Goal: Check status

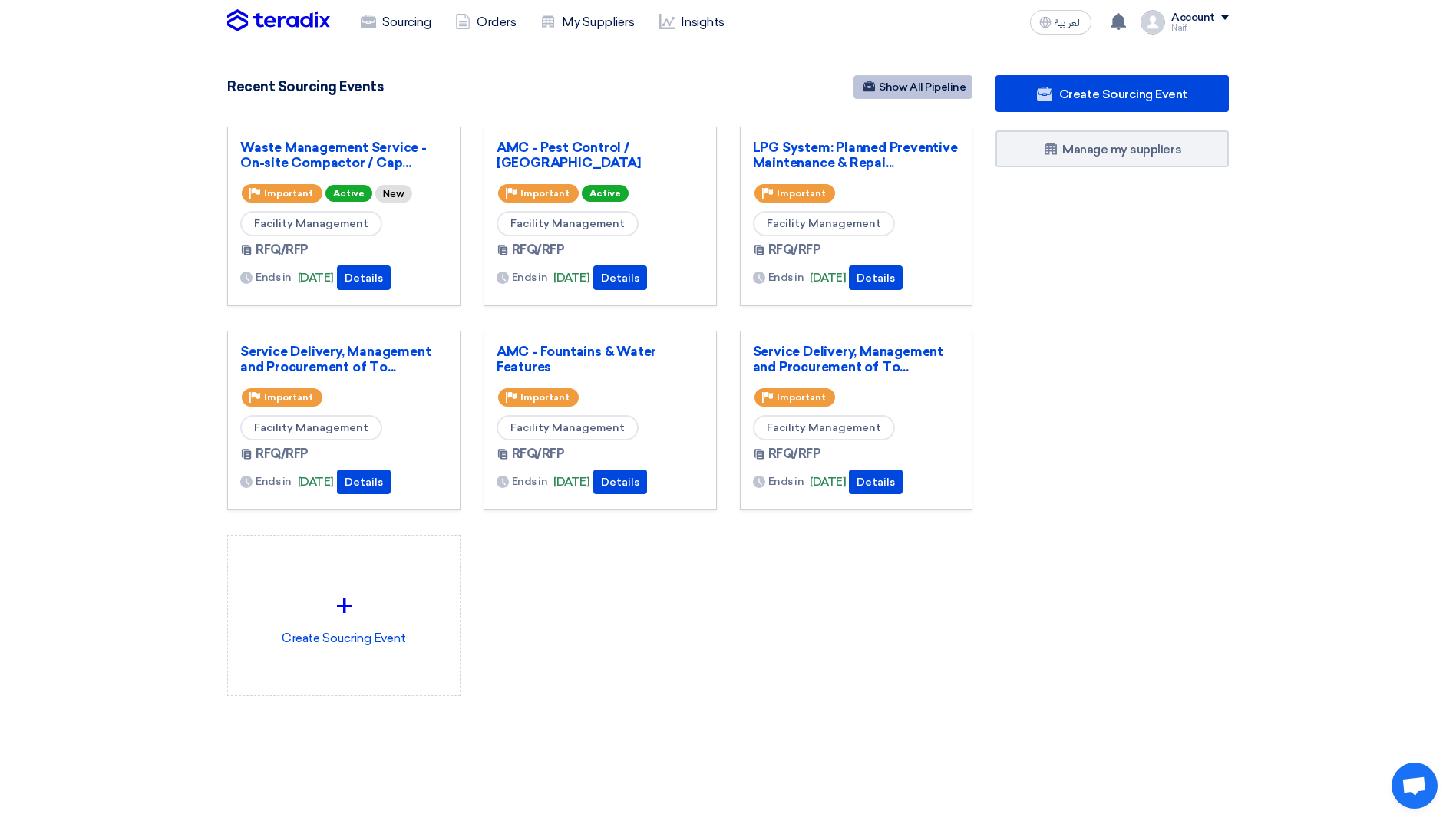
click at [940, 94] on link "Show All Pipeline" at bounding box center [913, 87] width 119 height 24
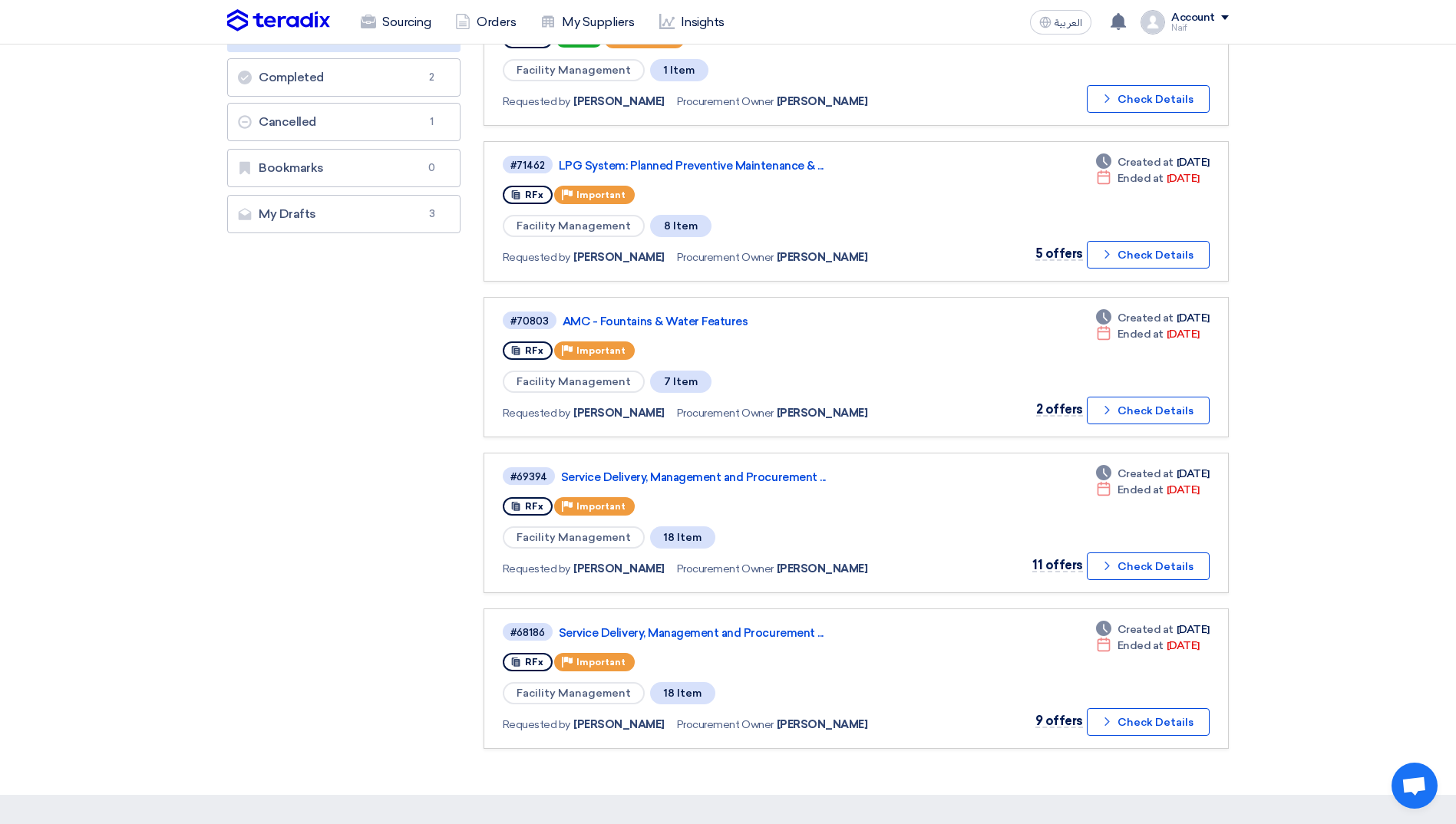
scroll to position [384, 0]
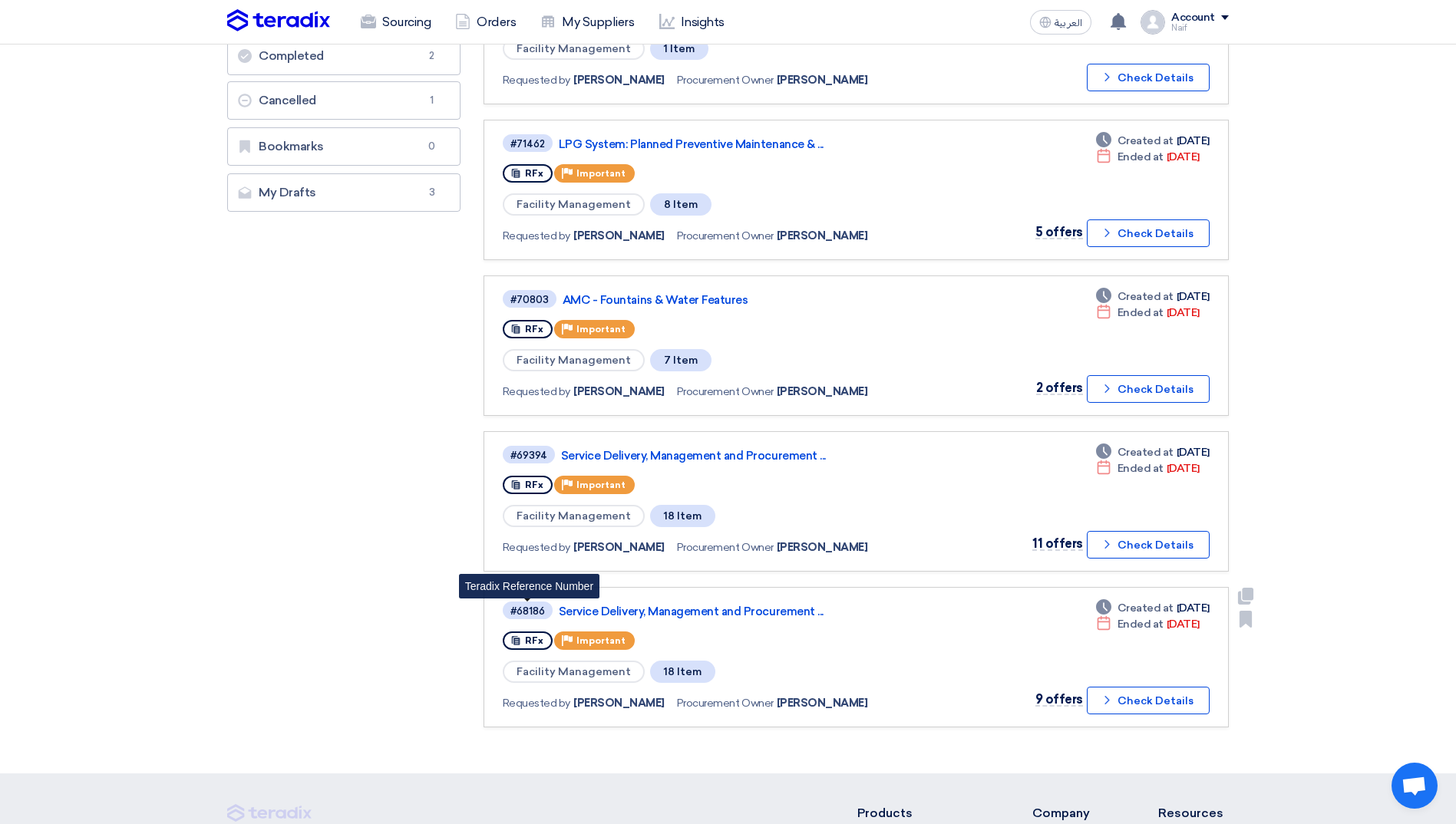
click at [526, 609] on div "#68186" at bounding box center [528, 611] width 35 height 10
copy div "68186"
click at [532, 451] on div "#69394" at bounding box center [528, 455] width 36 height 10
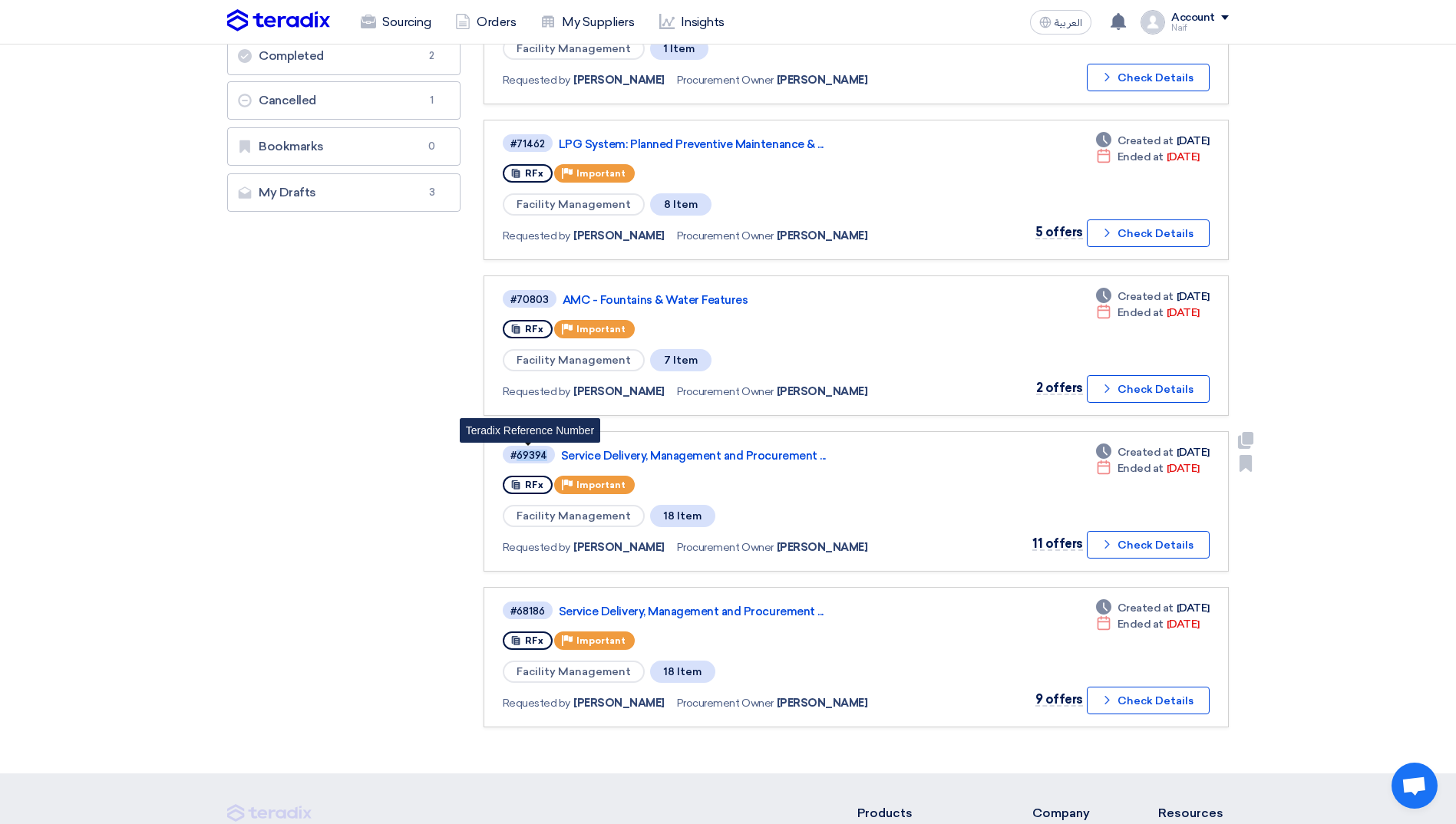
copy div "69394"
click at [540, 142] on div "#71462" at bounding box center [528, 144] width 35 height 10
copy div "71462"
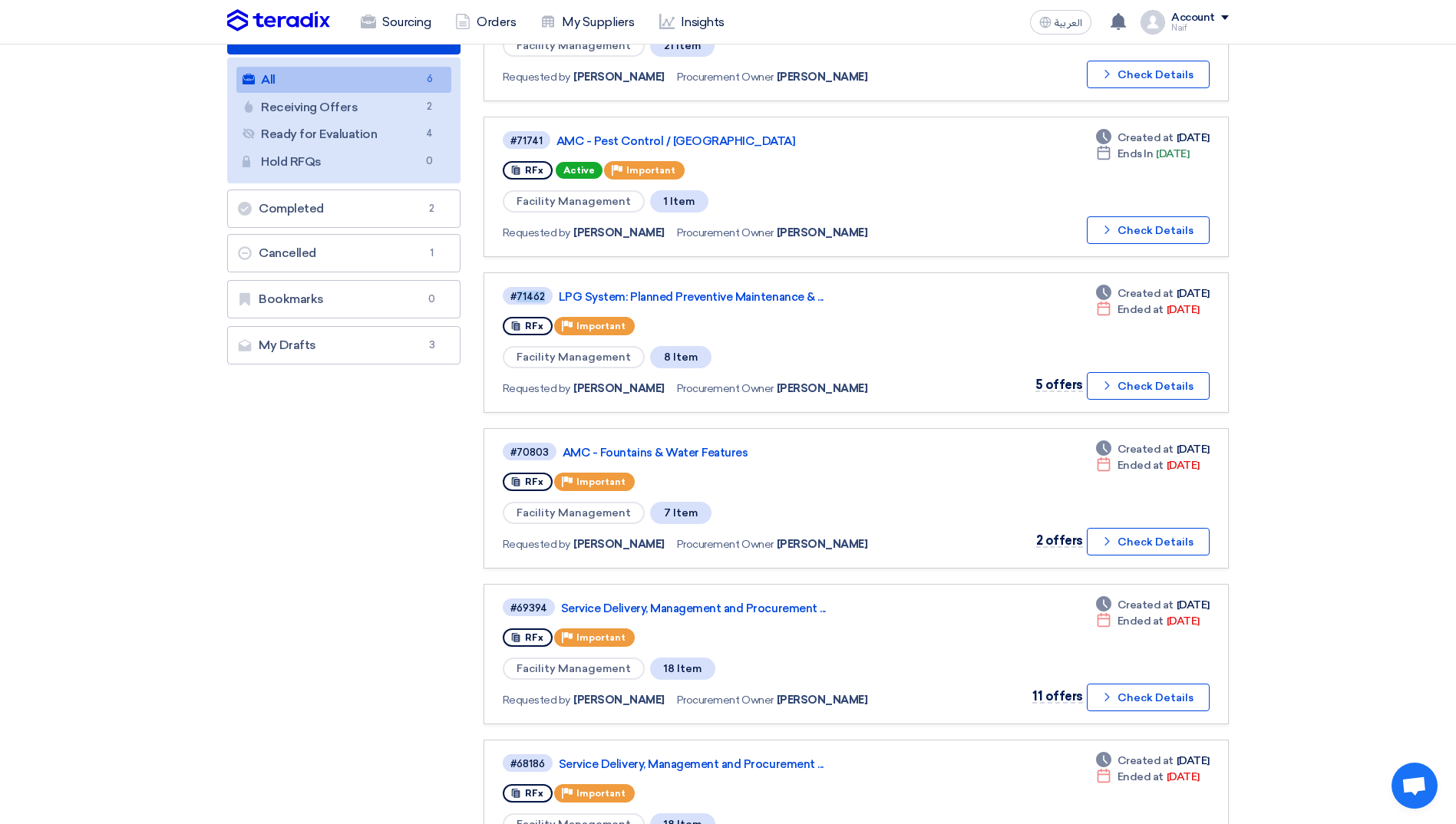
scroll to position [230, 0]
click at [528, 140] on div "#71741" at bounding box center [526, 141] width 33 height 10
copy div "71741"
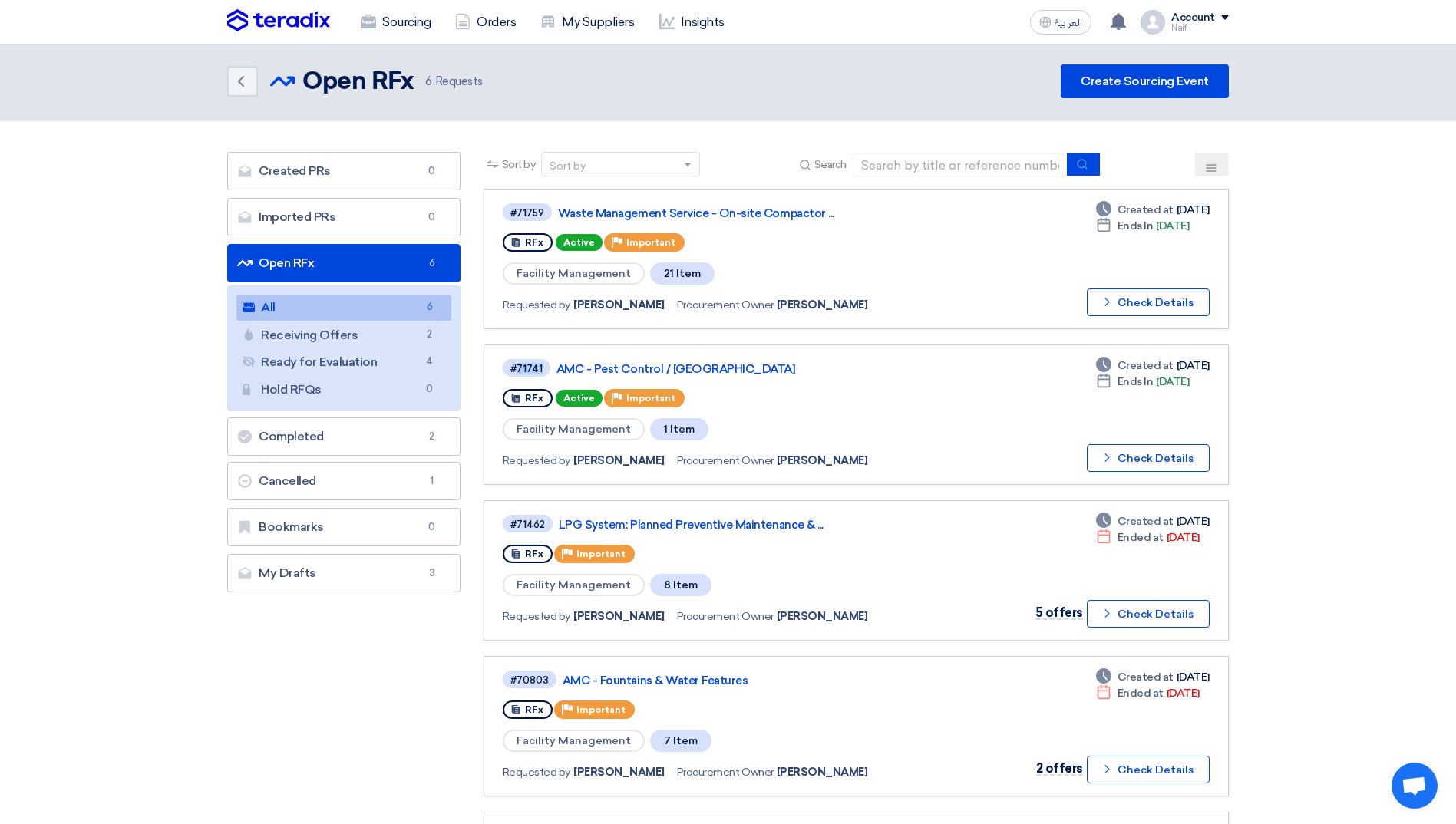
scroll to position [0, 0]
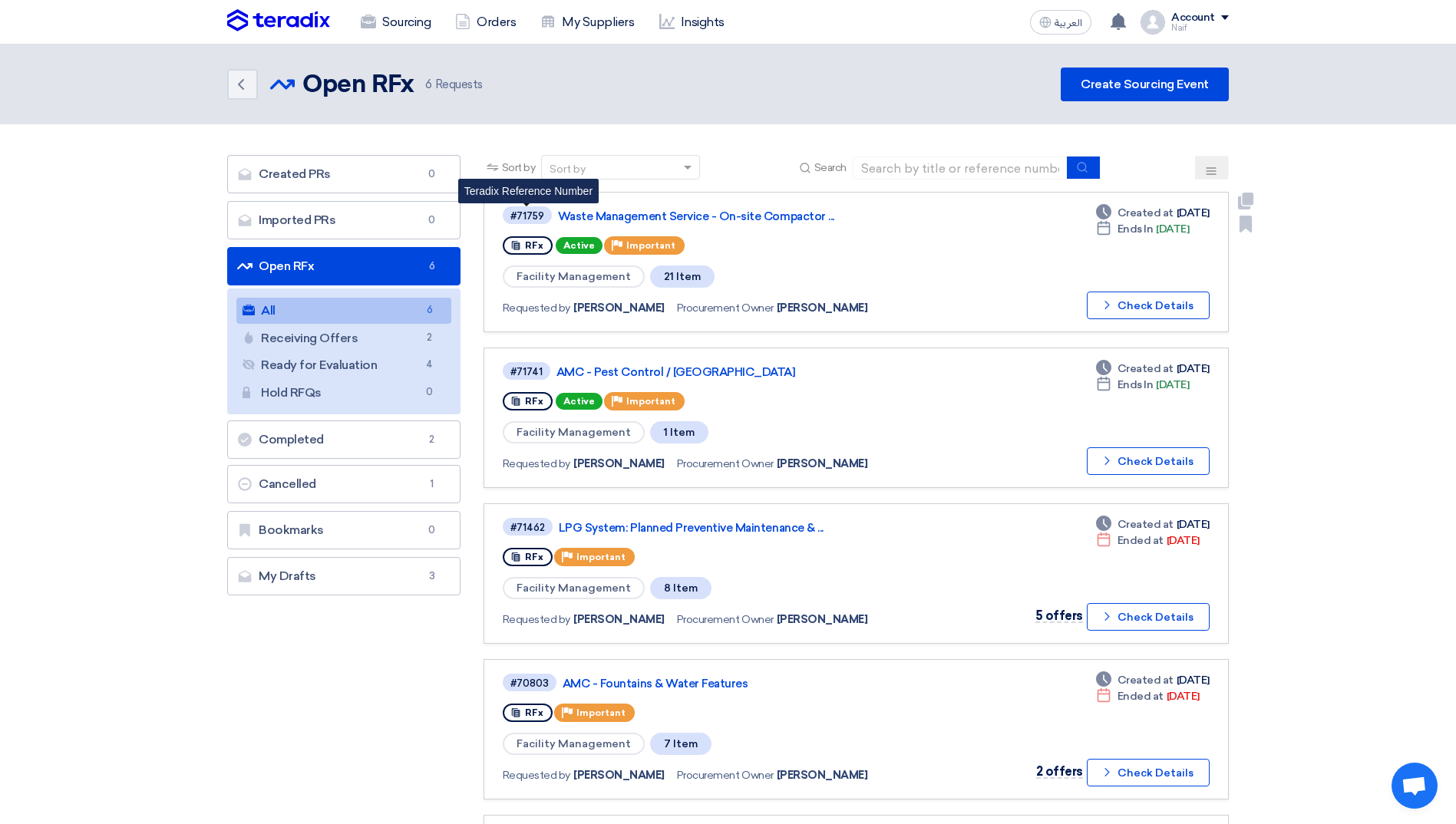
click at [529, 213] on div "#71759" at bounding box center [527, 216] width 34 height 10
copy div "71759"
click at [64, 457] on section "Created PRs Created PRs 0 Imported PRs Imported PRs 0 Open RFx Open RFx 6 All A…" at bounding box center [728, 641] width 1456 height 1033
